Goal: Task Accomplishment & Management: Complete application form

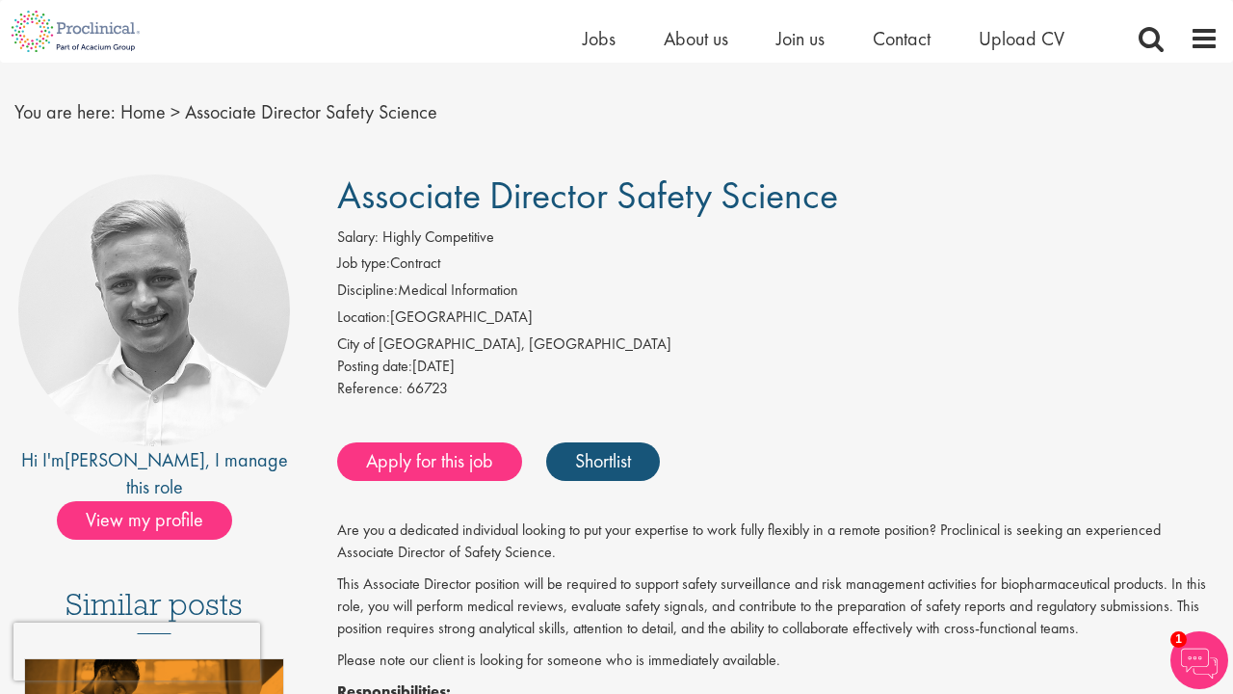
scroll to position [208, 0]
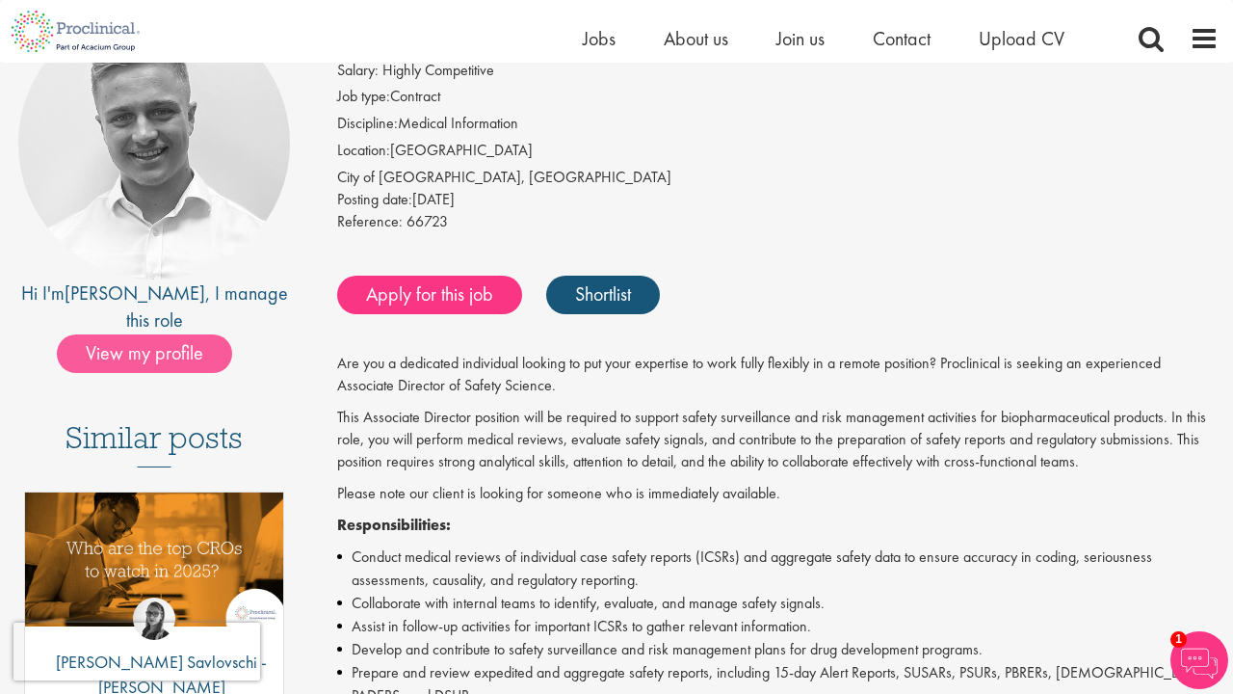
click at [178, 334] on span "View my profile" at bounding box center [144, 353] width 175 height 39
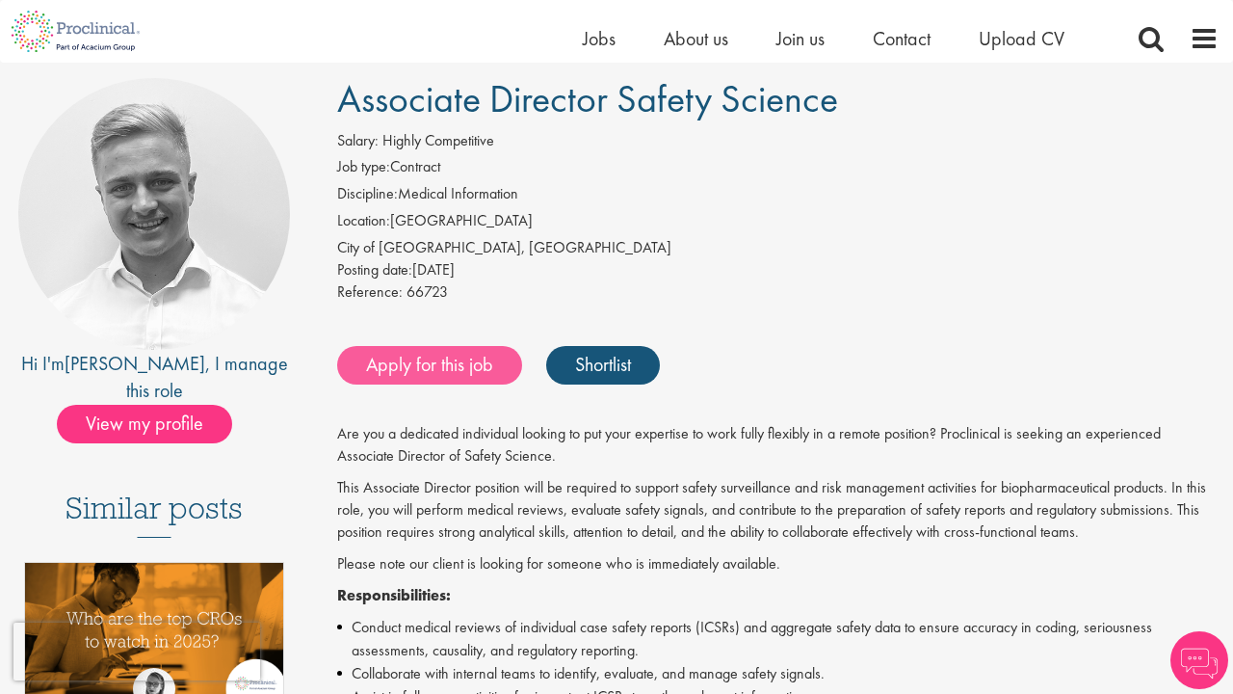
click at [485, 355] on link "Apply for this job" at bounding box center [429, 365] width 185 height 39
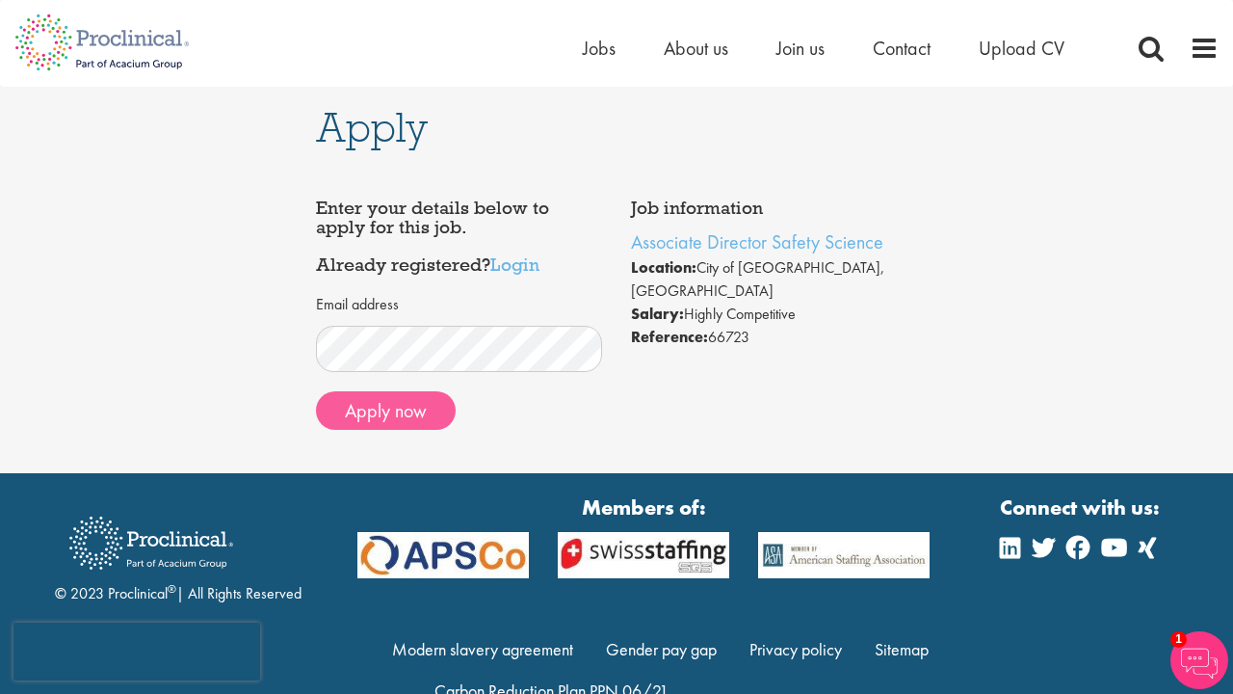
click at [401, 410] on button "Apply now" at bounding box center [386, 410] width 140 height 39
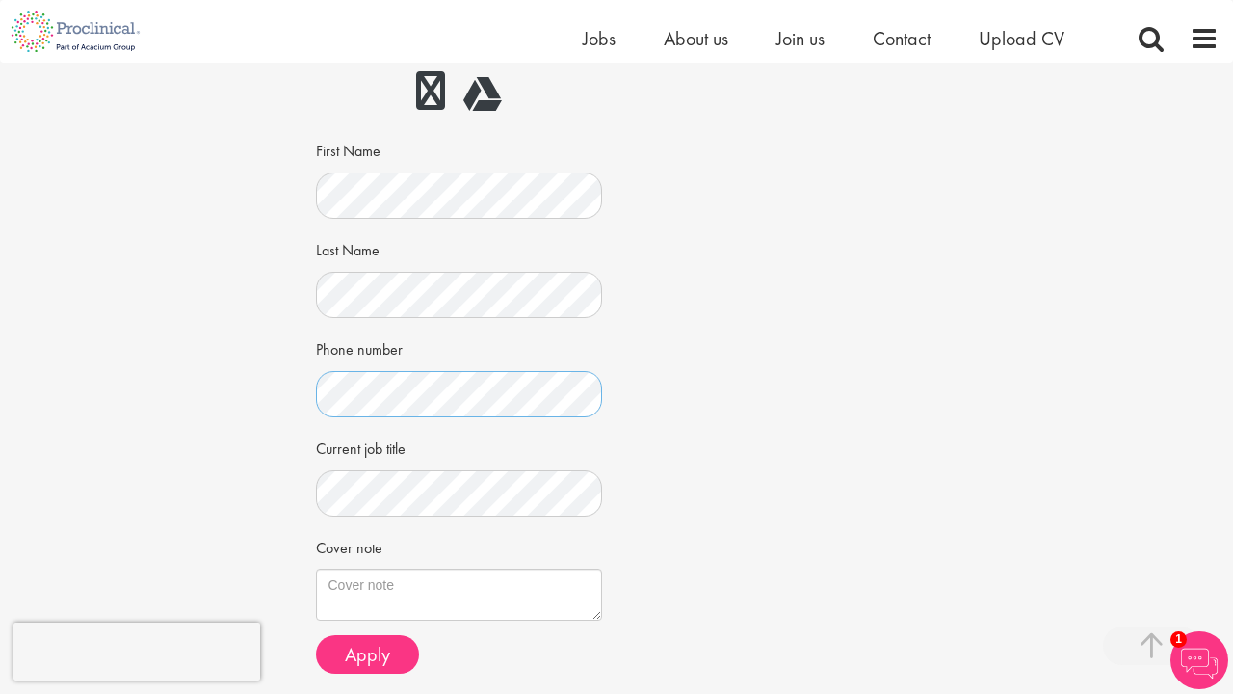
scroll to position [355, 0]
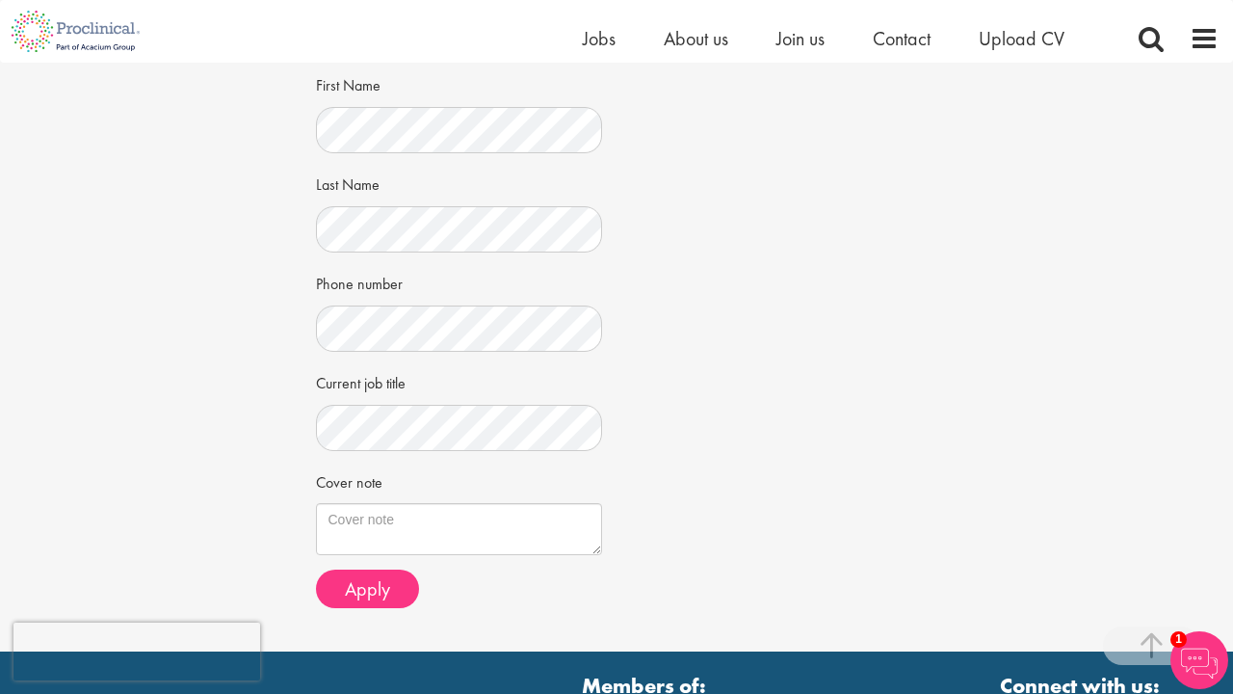
click at [451, 489] on div "Cover note" at bounding box center [459, 510] width 287 height 91
click at [442, 513] on textarea "Cover note" at bounding box center [459, 529] width 287 height 52
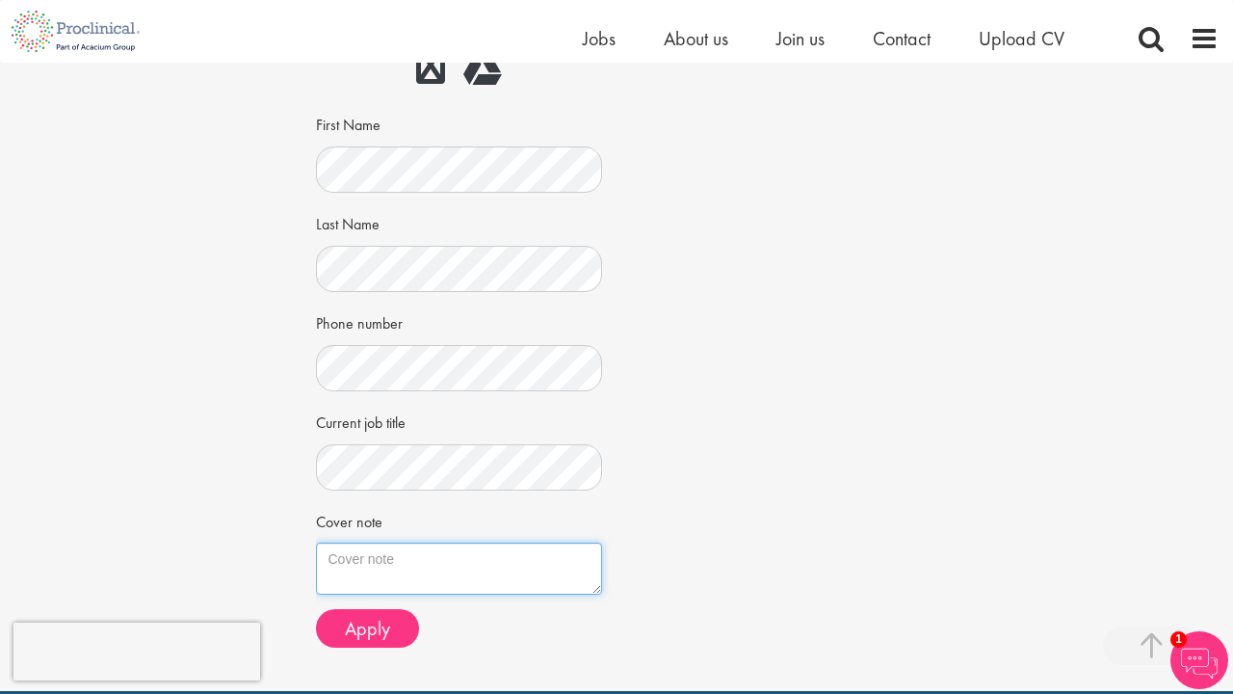
scroll to position [342, 0]
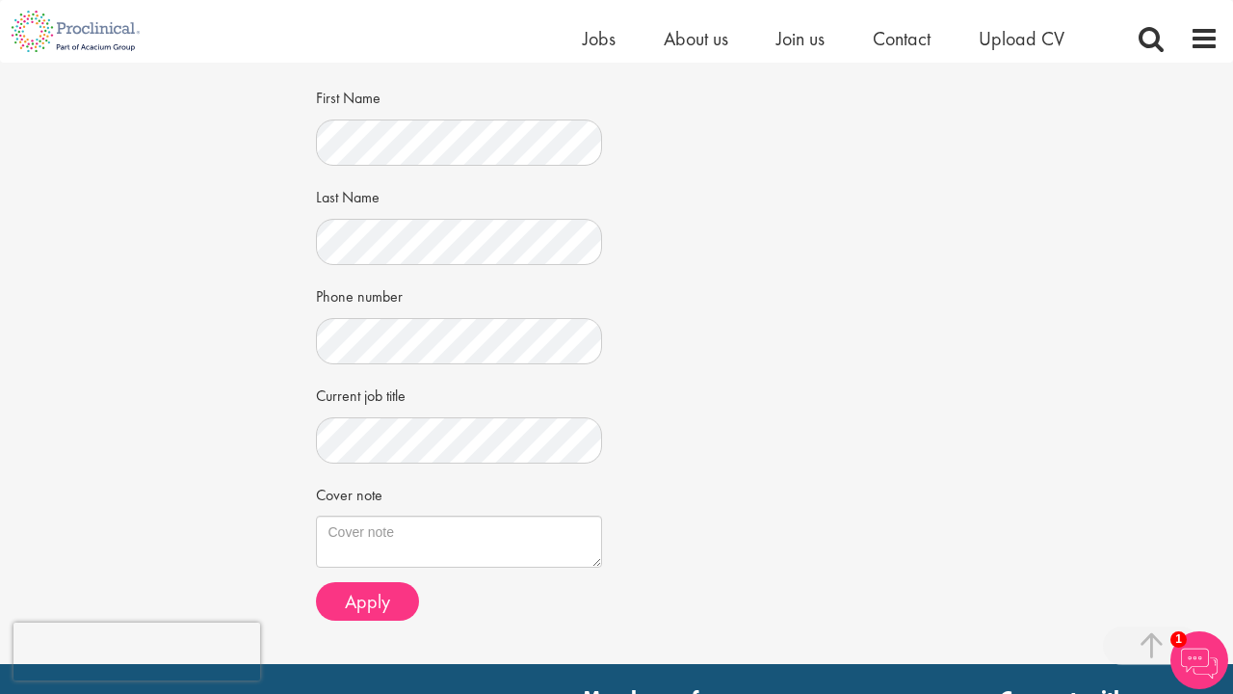
click at [734, 470] on div "Job information Associate Director Safety Science Location: City of London, Eng…" at bounding box center [617, 229] width 631 height 812
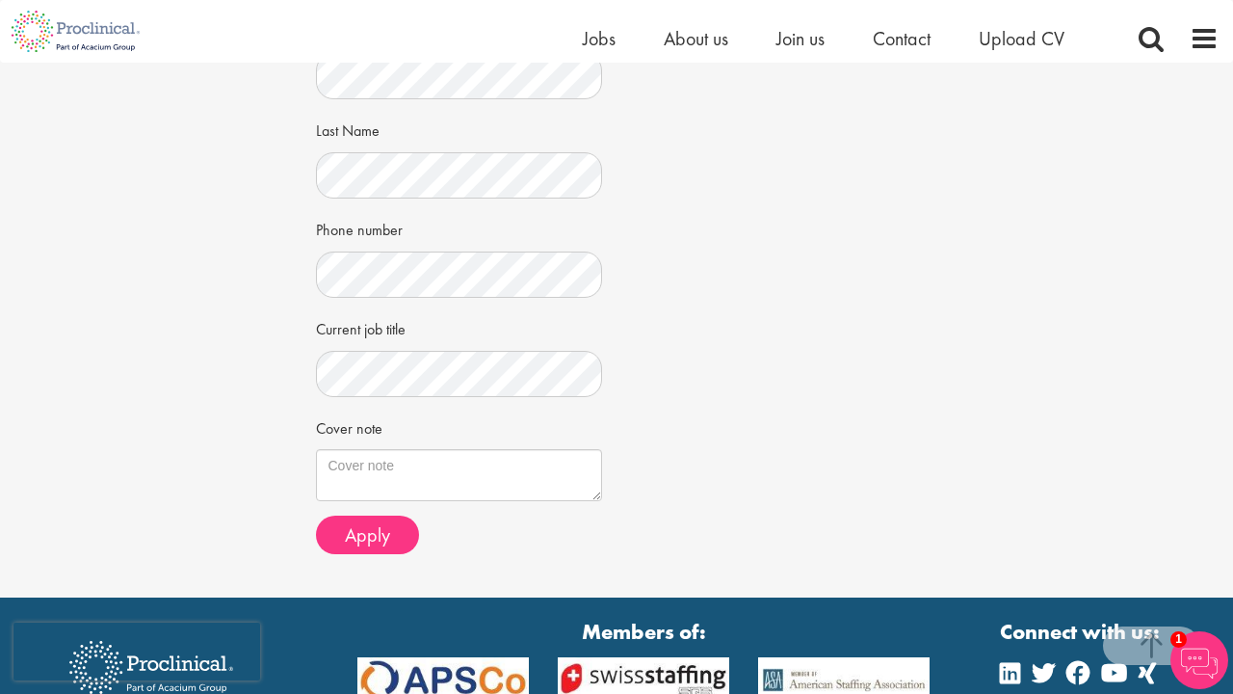
scroll to position [410, 0]
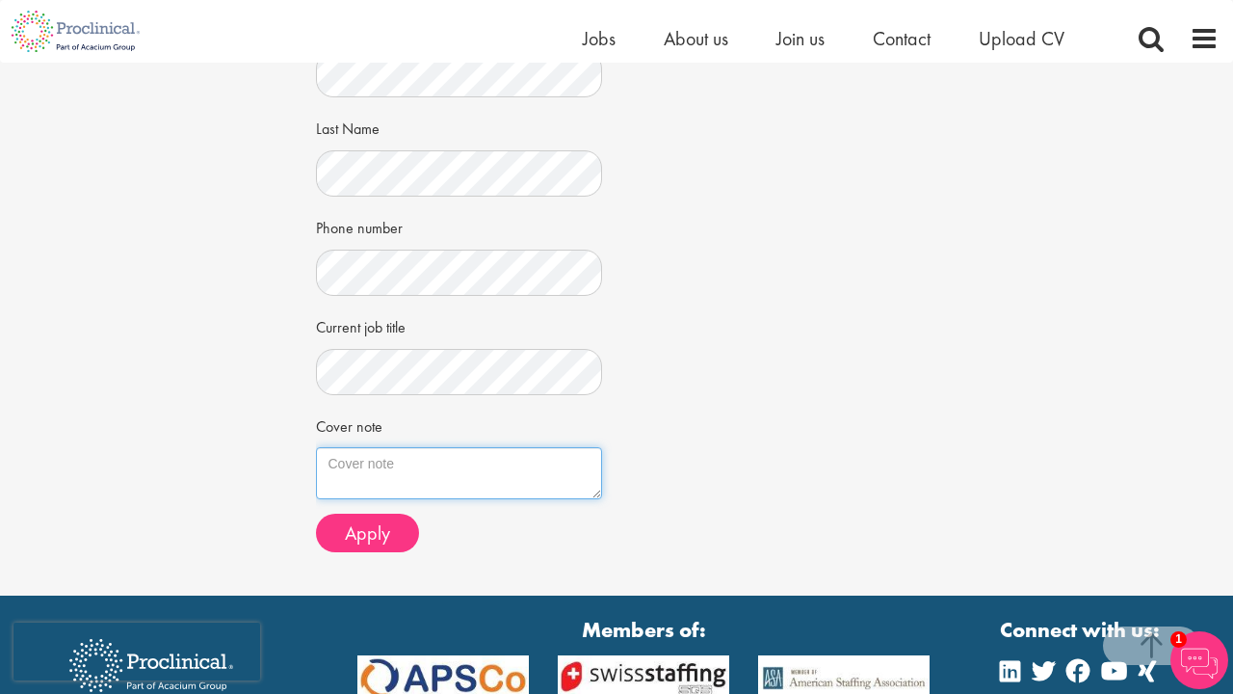
click at [443, 466] on textarea "Cover note" at bounding box center [459, 473] width 287 height 52
paste textarea "Dear Hiring Manager, I am excited to apply for the position of Associate Direct…"
type textarea "Dear Hiring Manager, I am excited to apply for the position of Associate Direct…"
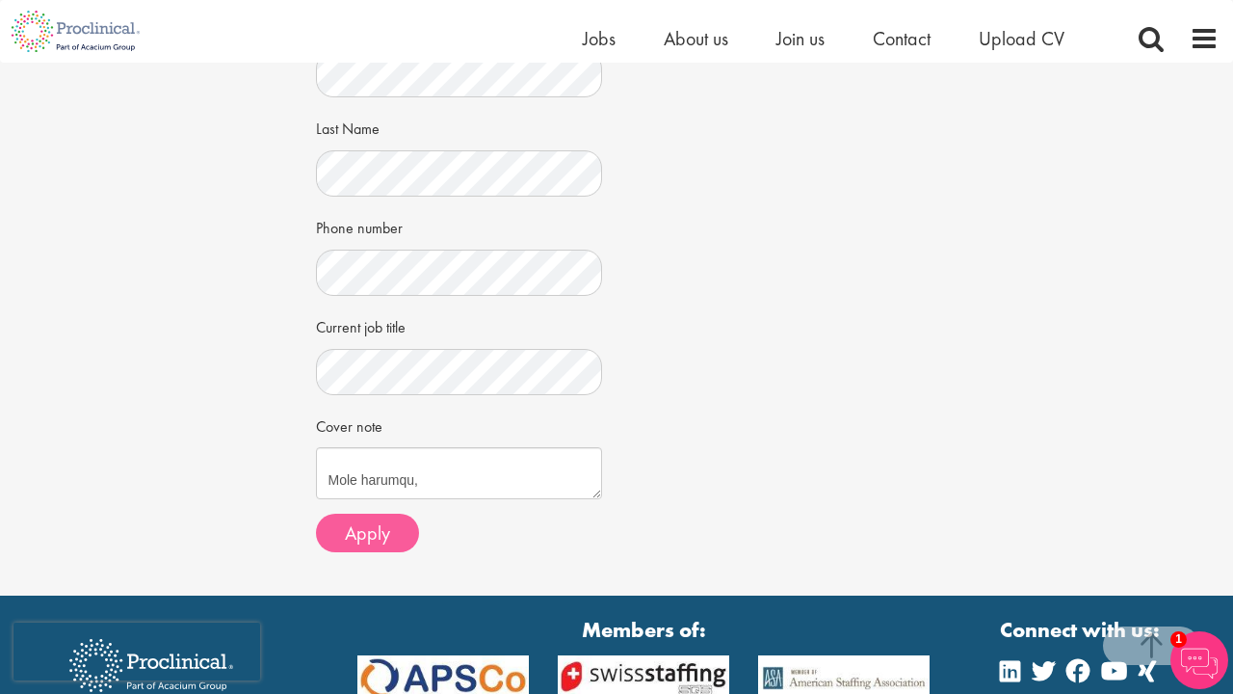
click at [372, 523] on span "Apply" at bounding box center [367, 532] width 45 height 25
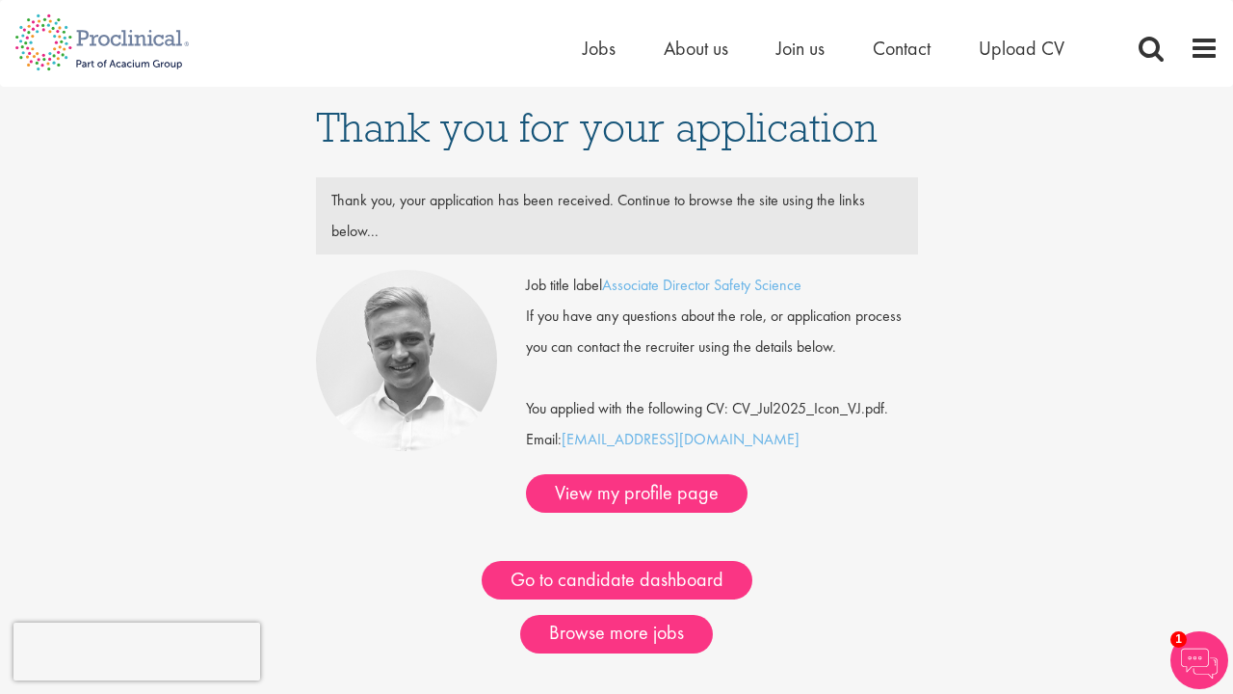
drag, startPoint x: 709, startPoint y: 439, endPoint x: 563, endPoint y: 439, distance: 146.5
click at [563, 439] on div "Job title label Associate Director Safety Science If you have any questions abo…" at bounding box center [722, 391] width 392 height 243
copy div "[EMAIL_ADDRESS][DOMAIN_NAME]"
click at [631, 505] on link "View my profile page" at bounding box center [637, 493] width 222 height 39
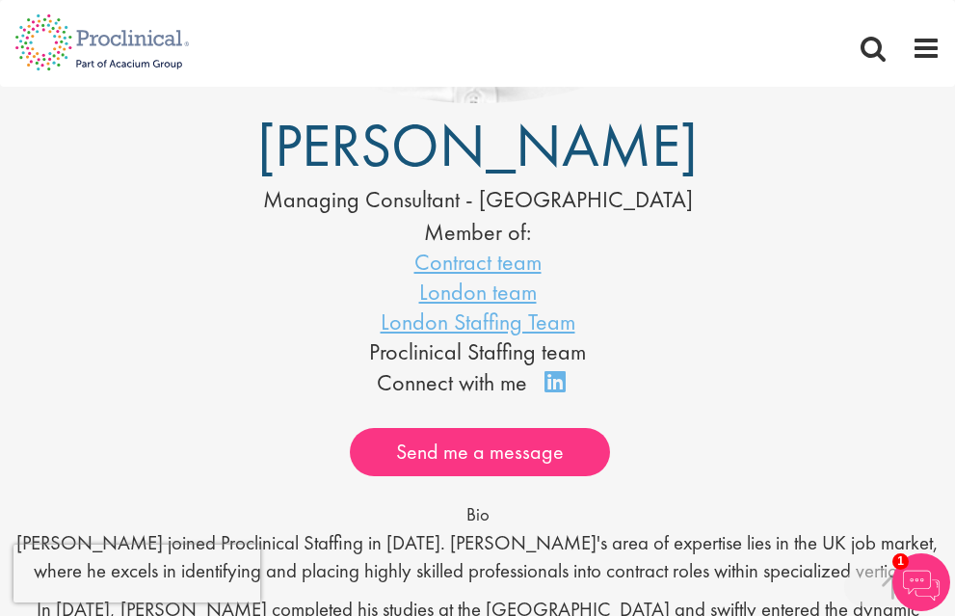
scroll to position [774, 0]
